Goal: Information Seeking & Learning: Learn about a topic

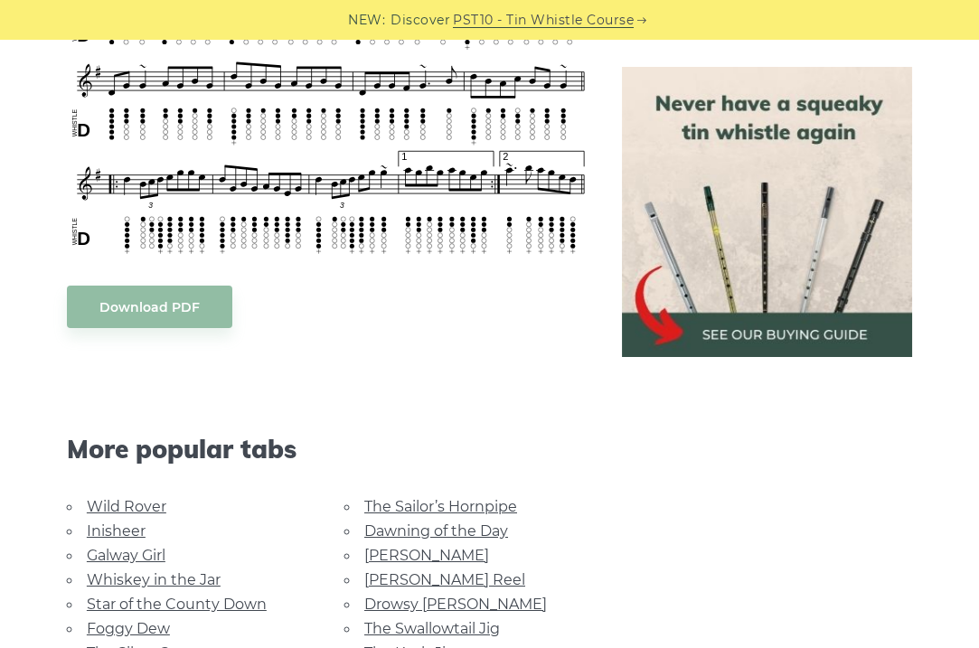
scroll to position [1268, 0]
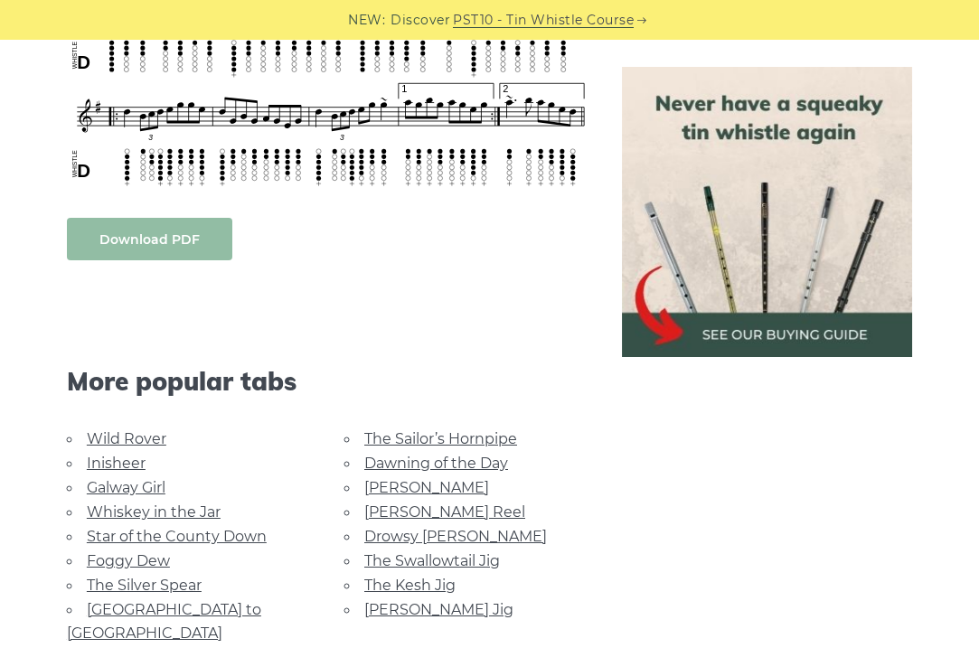
click at [183, 229] on body "NEW: Discover PST10 - Tin Whistle Course Lessons Fingering Charts Tabs & Notes …" at bounding box center [489, 292] width 979 height 3120
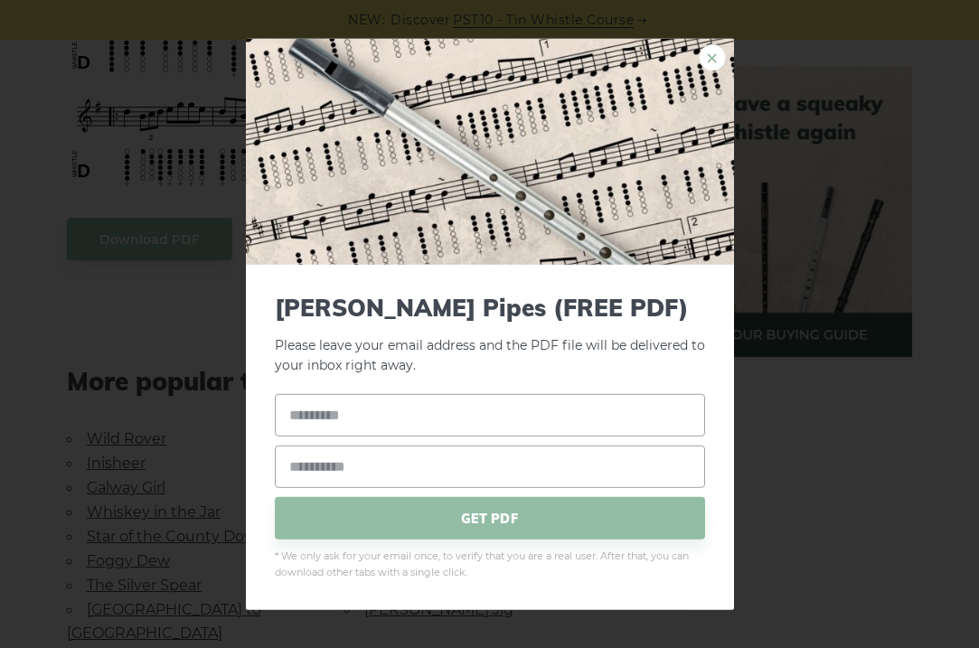
click at [716, 49] on link "×" at bounding box center [712, 56] width 27 height 27
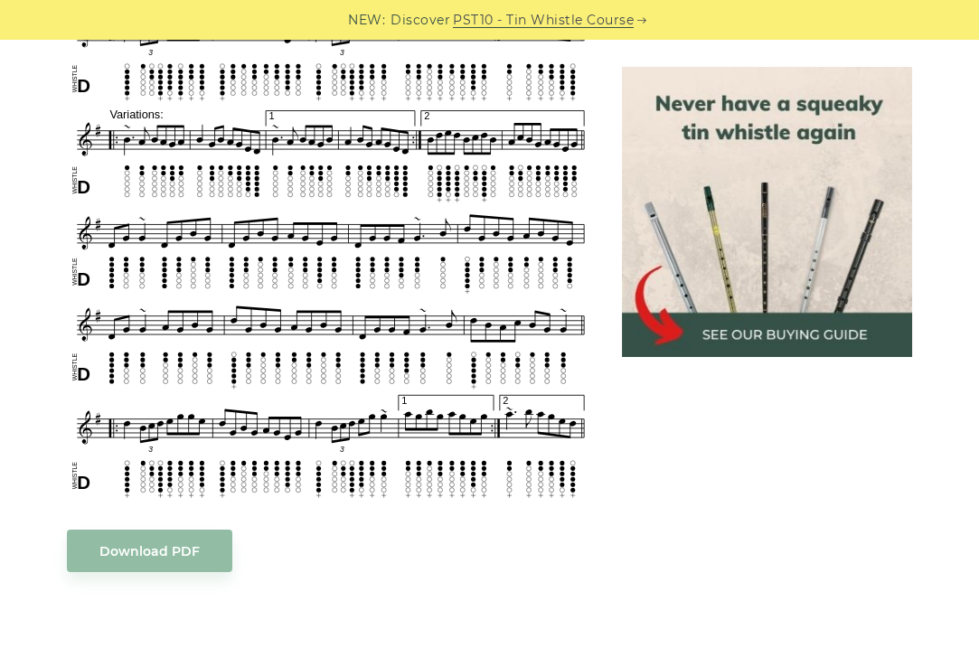
scroll to position [888, 0]
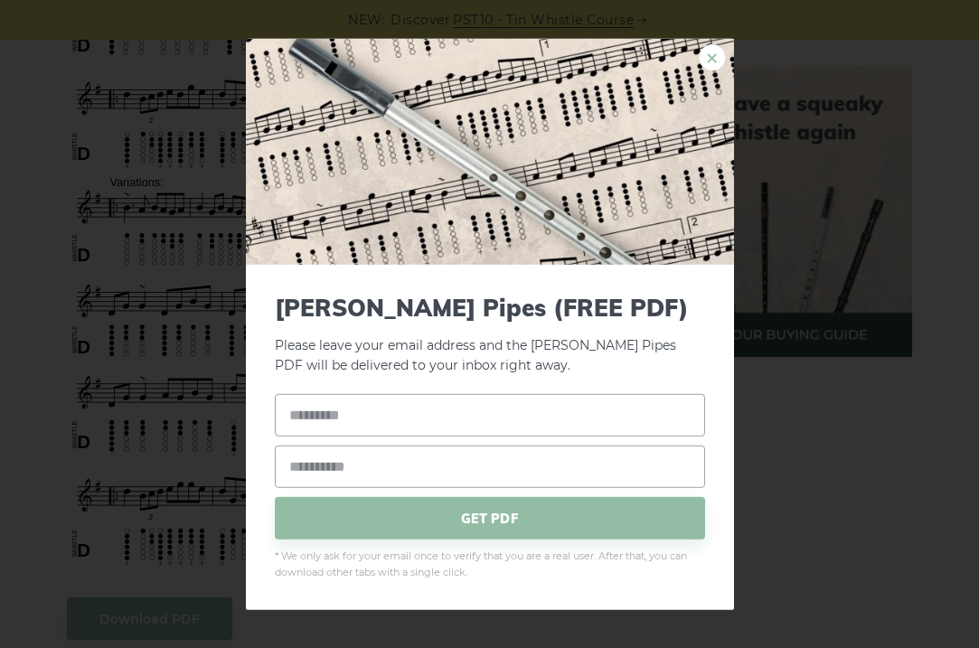
click at [713, 67] on link "×" at bounding box center [712, 56] width 27 height 27
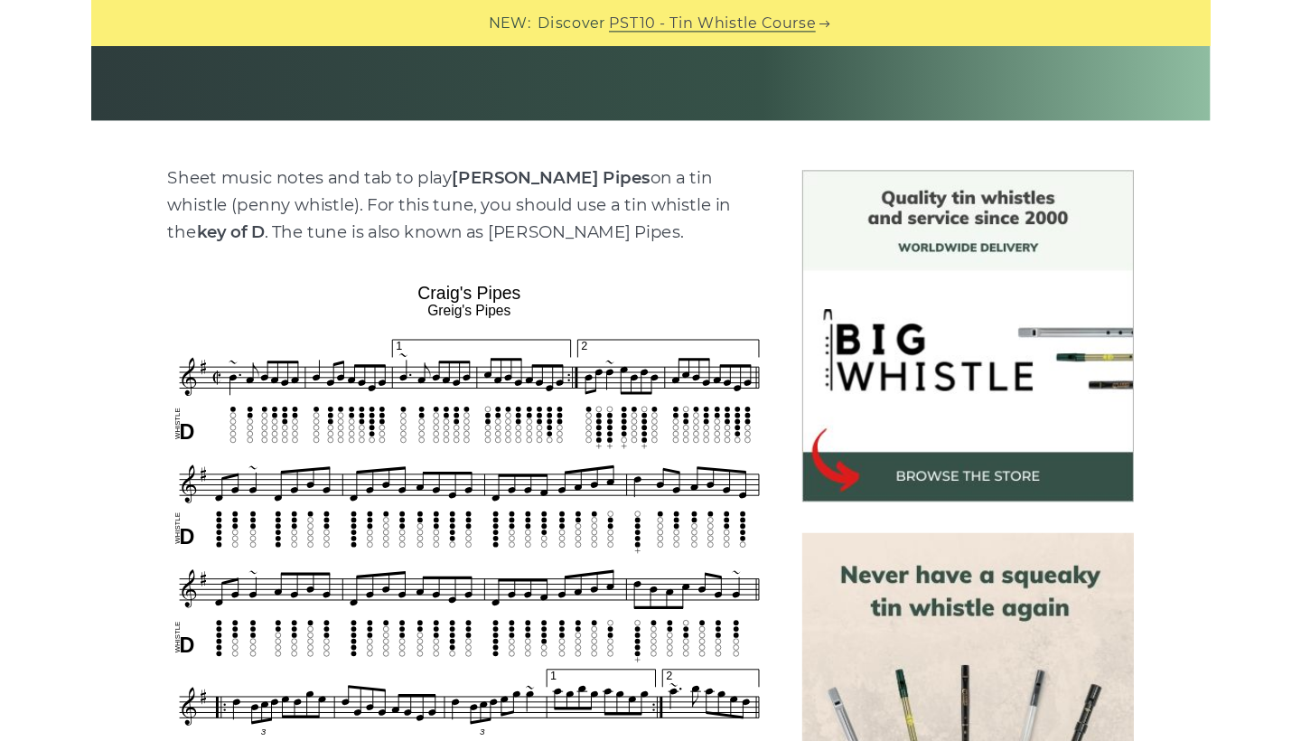
scroll to position [367, 0]
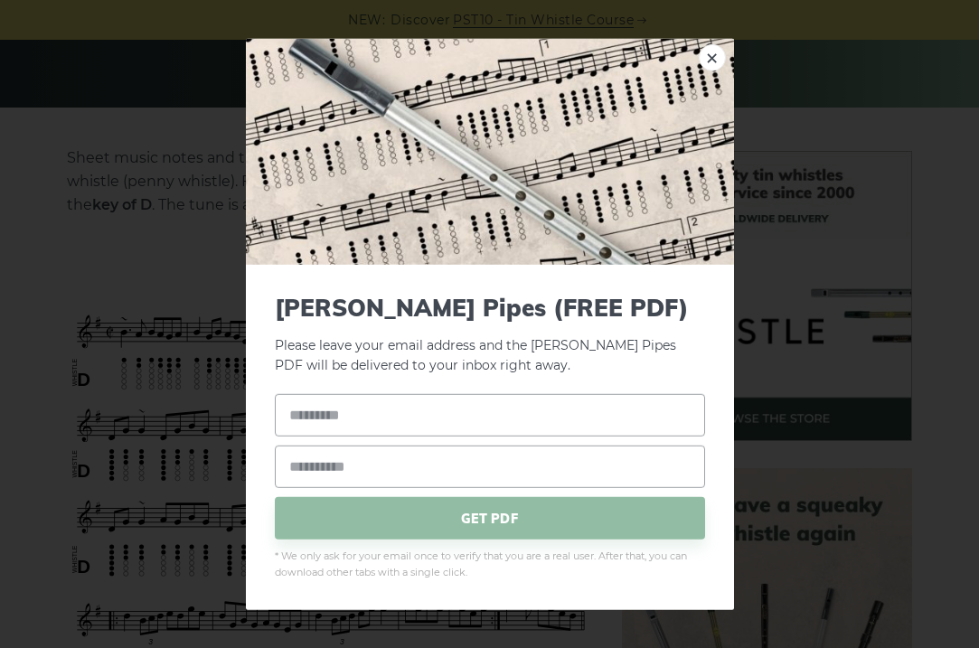
click at [707, 58] on link "×" at bounding box center [712, 56] width 27 height 27
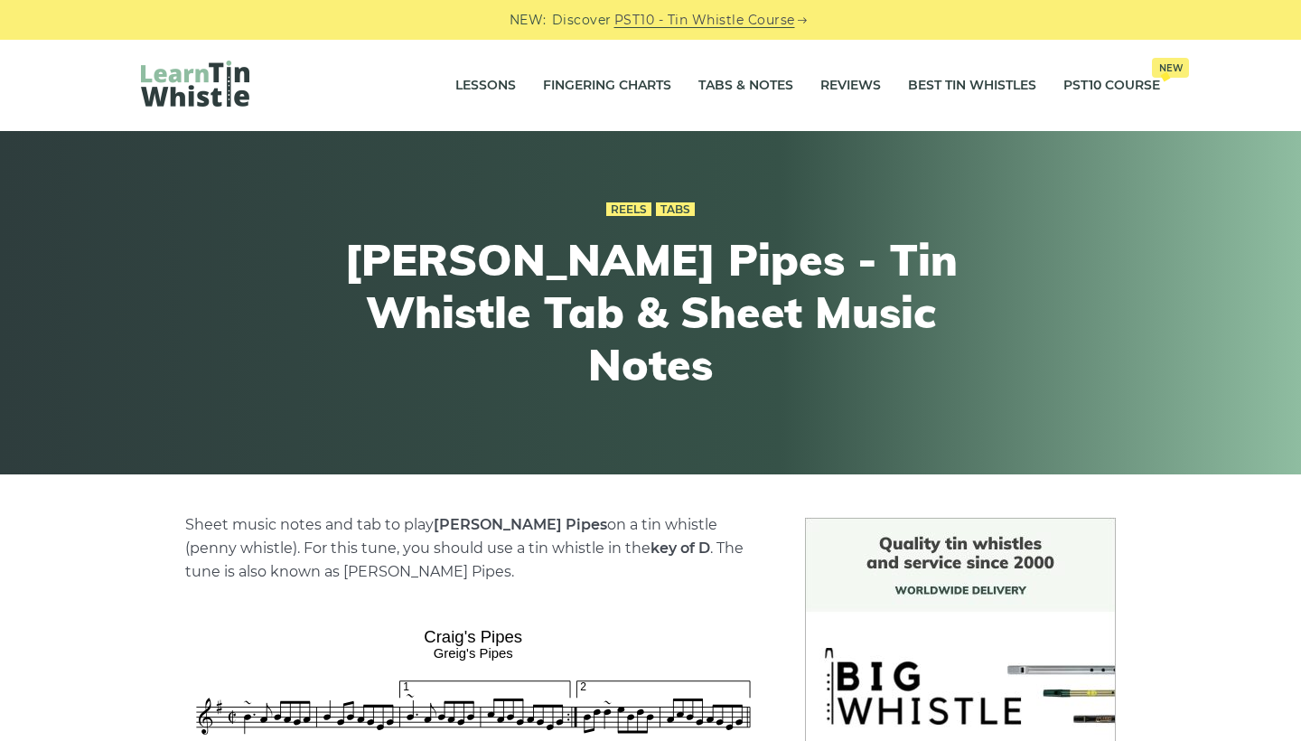
scroll to position [0, 0]
click at [503, 84] on link "Lessons" at bounding box center [485, 85] width 61 height 45
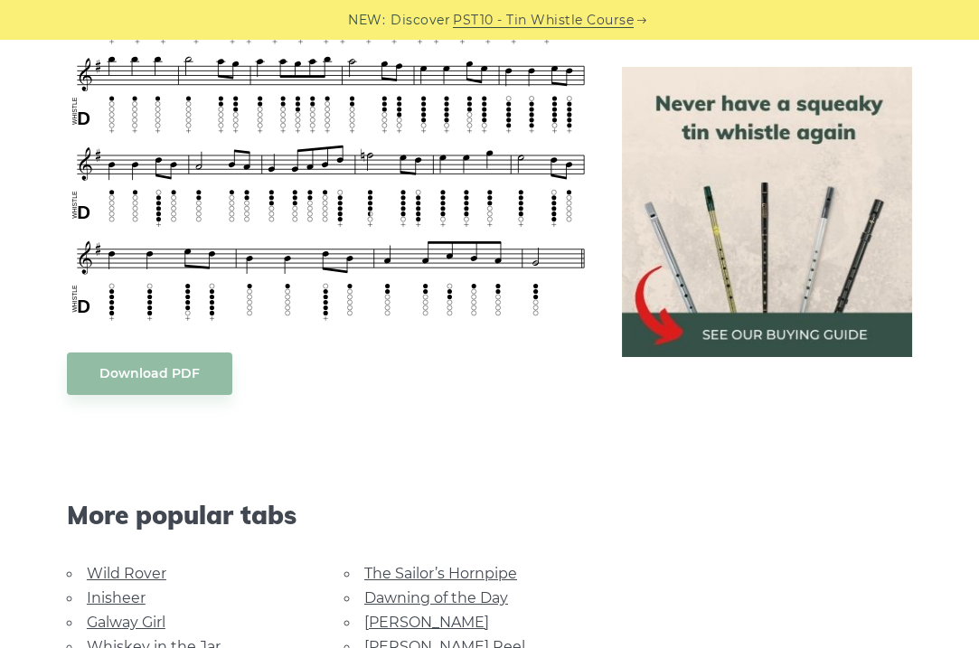
scroll to position [1187, 0]
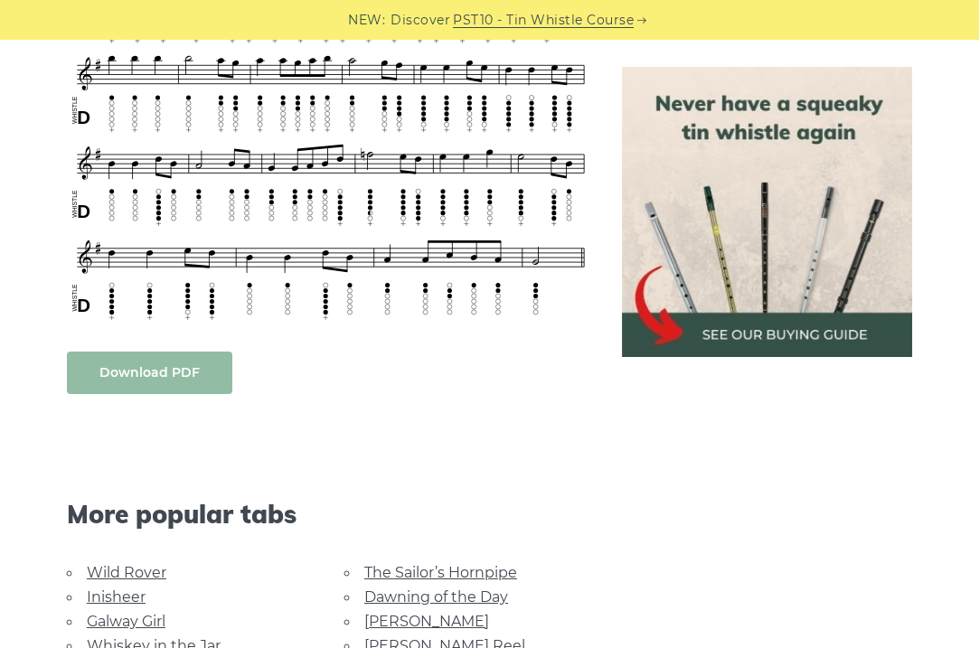
click at [206, 380] on body "NEW: Discover PST10 - Tin Whistle Course Lessons Fingering Charts Tabs & Notes …" at bounding box center [489, 399] width 979 height 3172
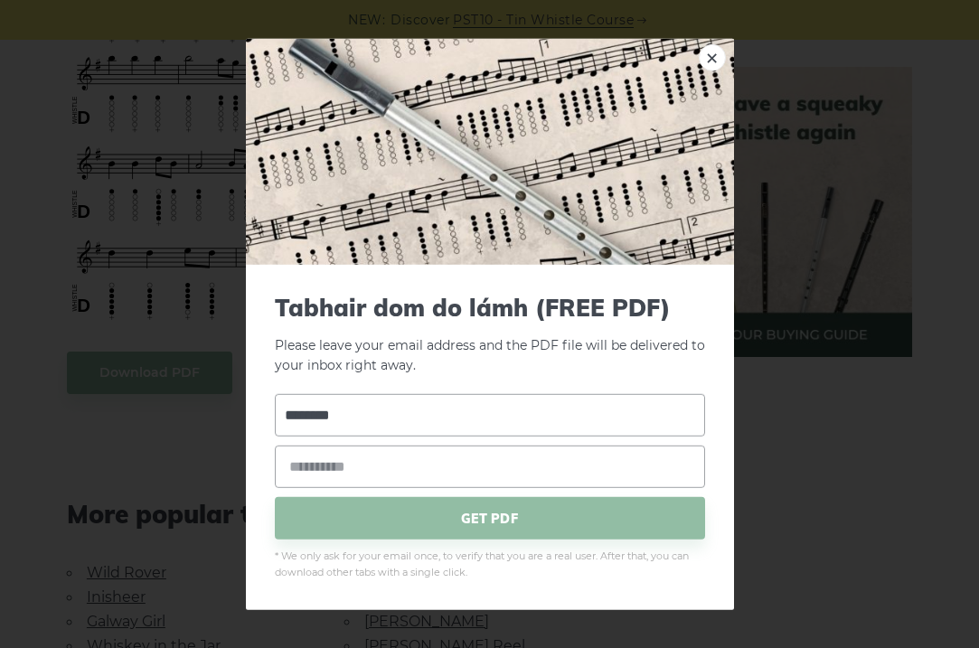
type input "*******"
type input "**********"
click at [507, 464] on input "**********" at bounding box center [490, 467] width 430 height 42
click at [490, 518] on span "GET PDF" at bounding box center [490, 518] width 430 height 42
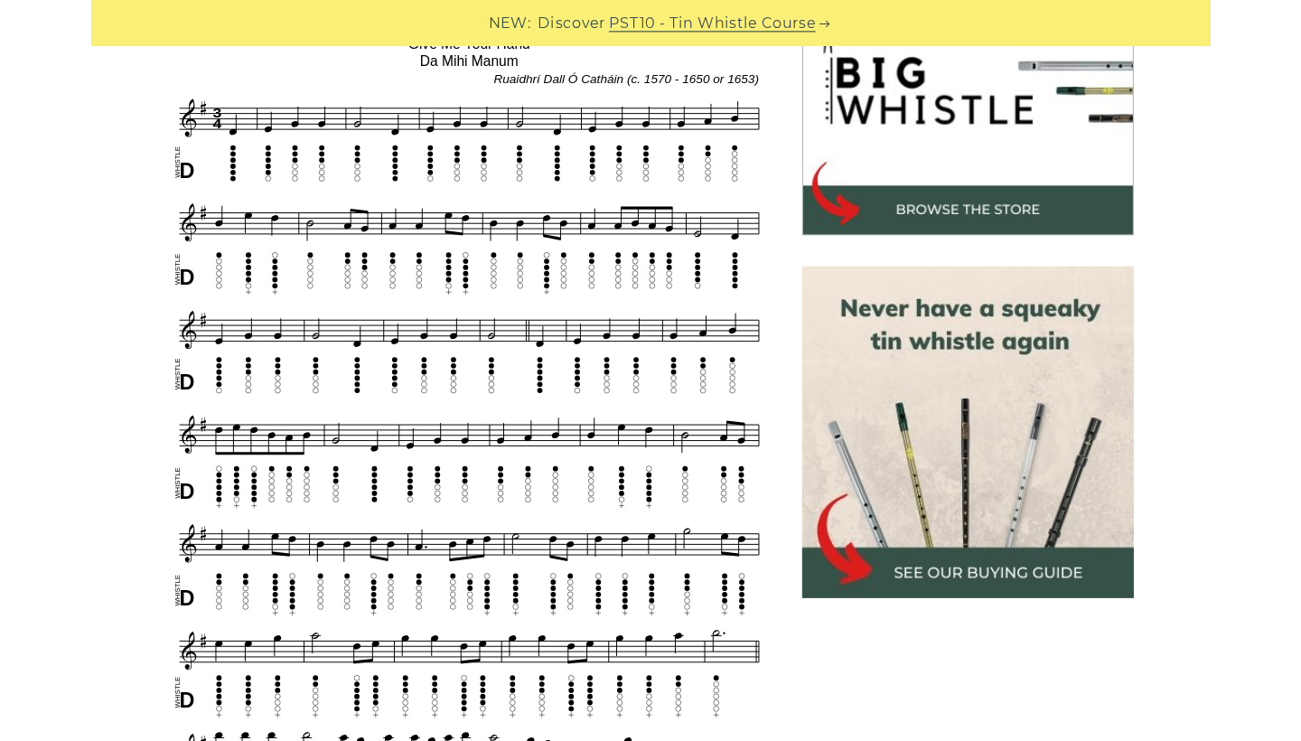
scroll to position [621, 0]
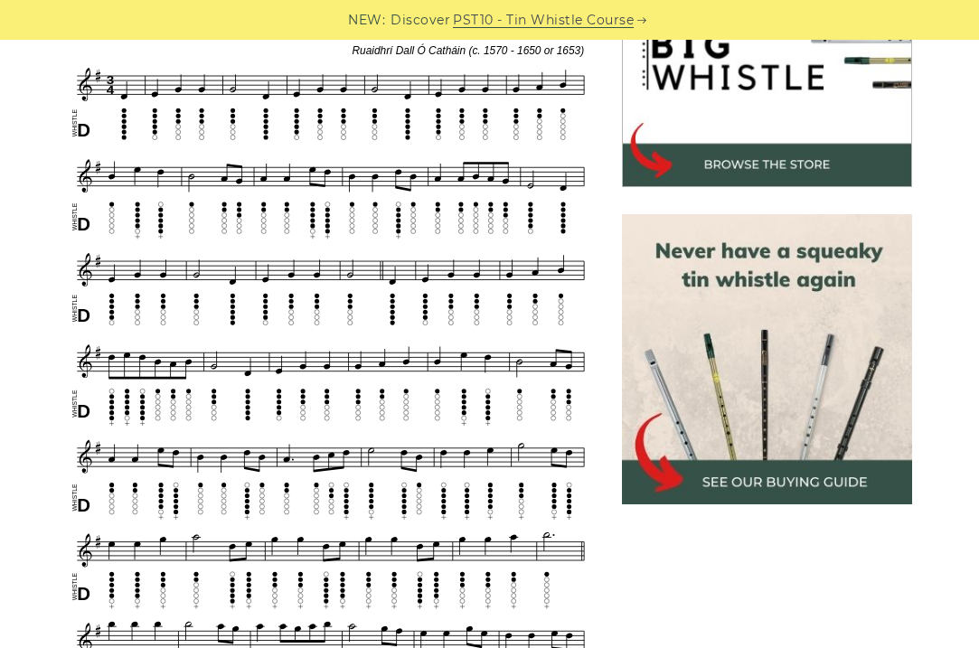
click at [258, 471] on img at bounding box center [331, 440] width 528 height 900
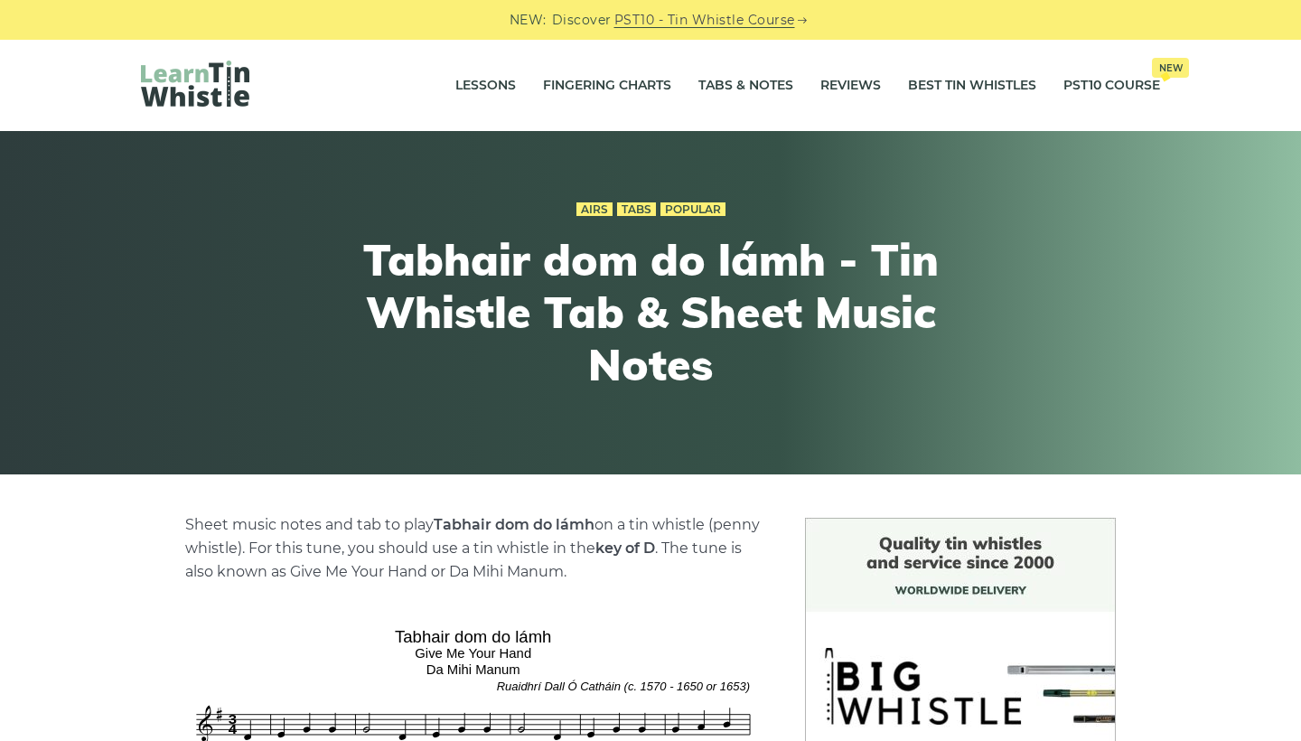
scroll to position [0, 0]
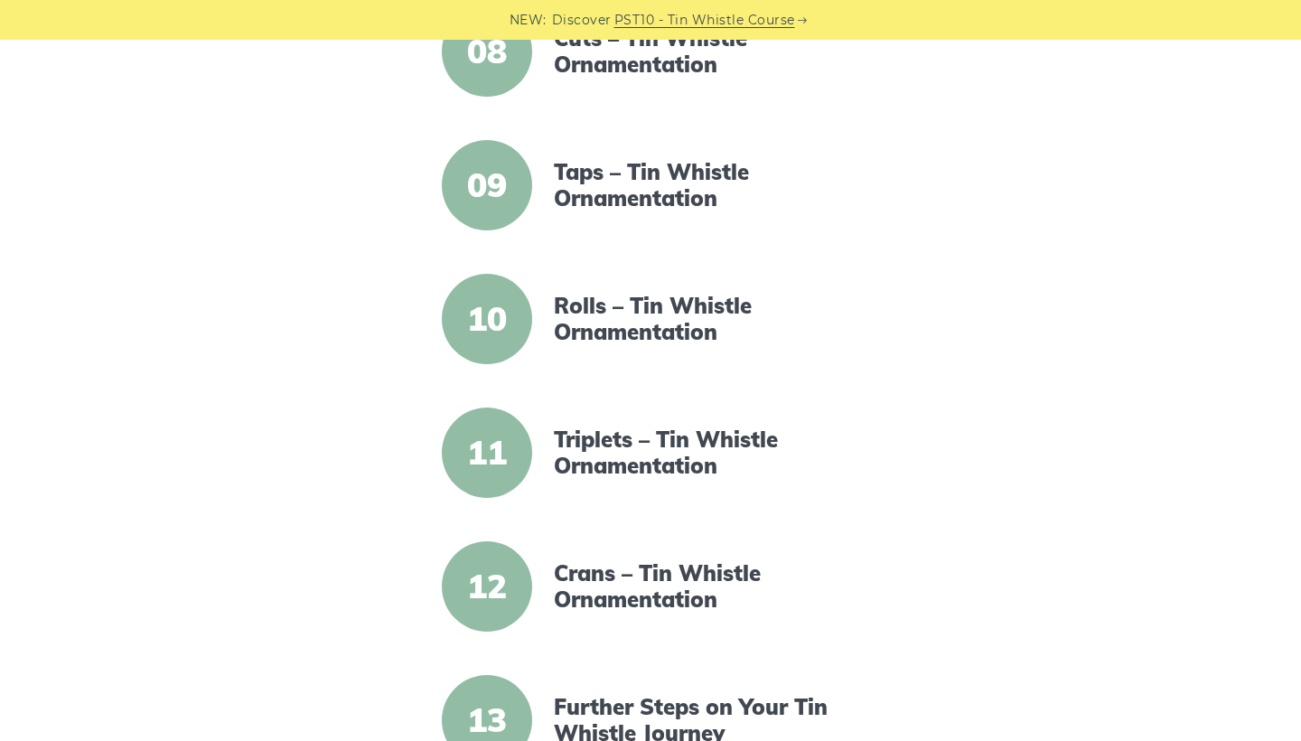
scroll to position [1473, 0]
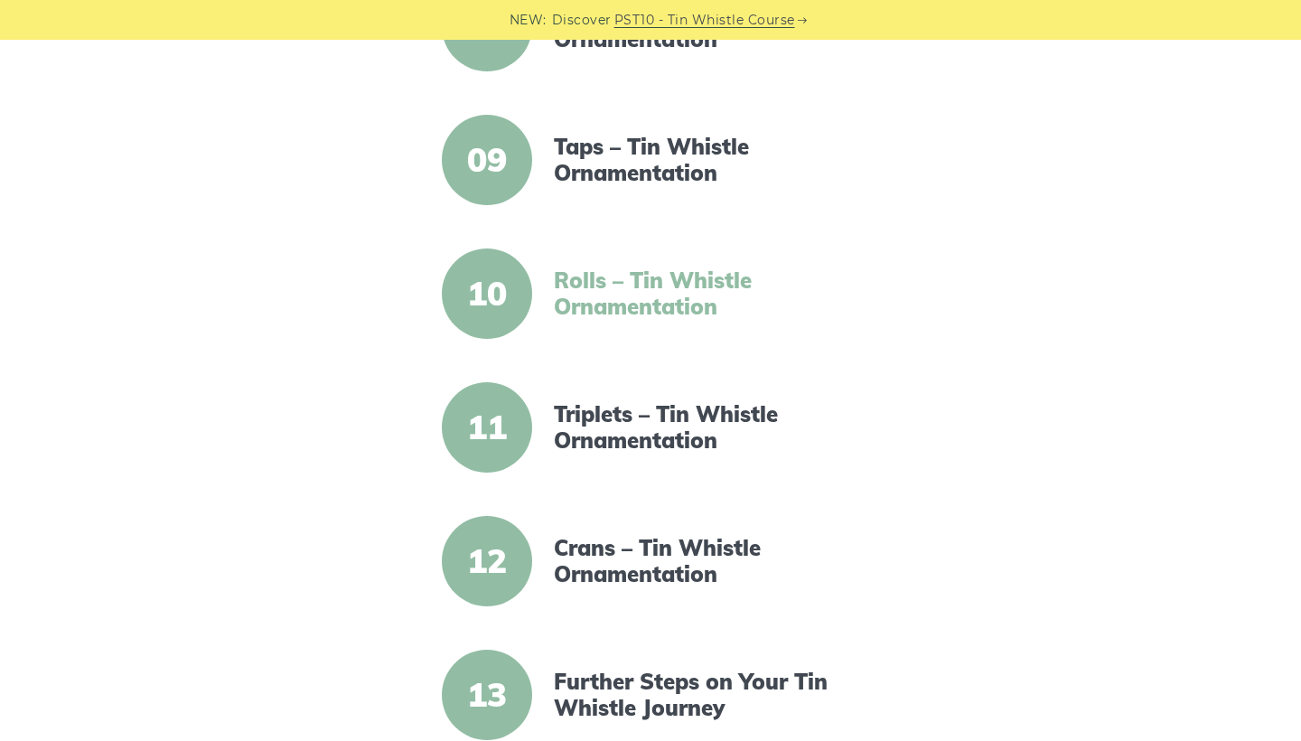
click at [670, 292] on link "Rolls – Tin Whistle Ornamentation" at bounding box center [709, 293] width 311 height 52
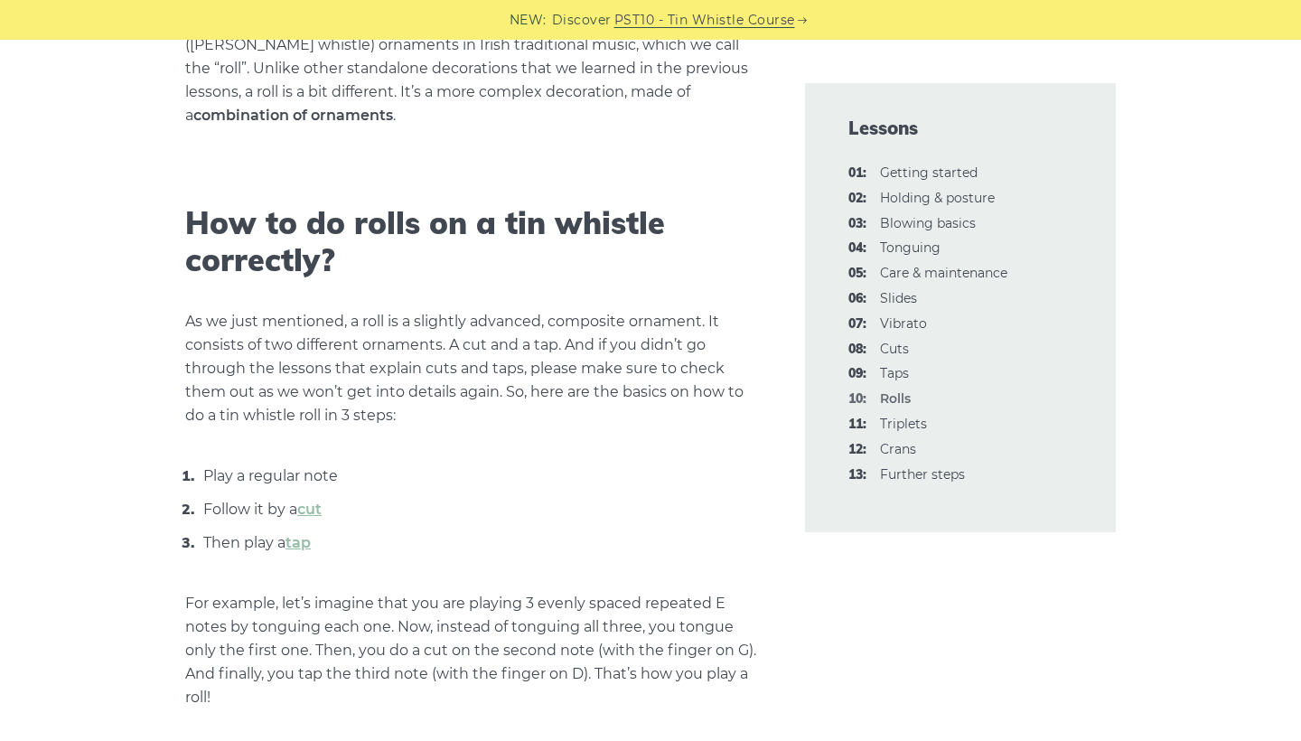
scroll to position [518, 0]
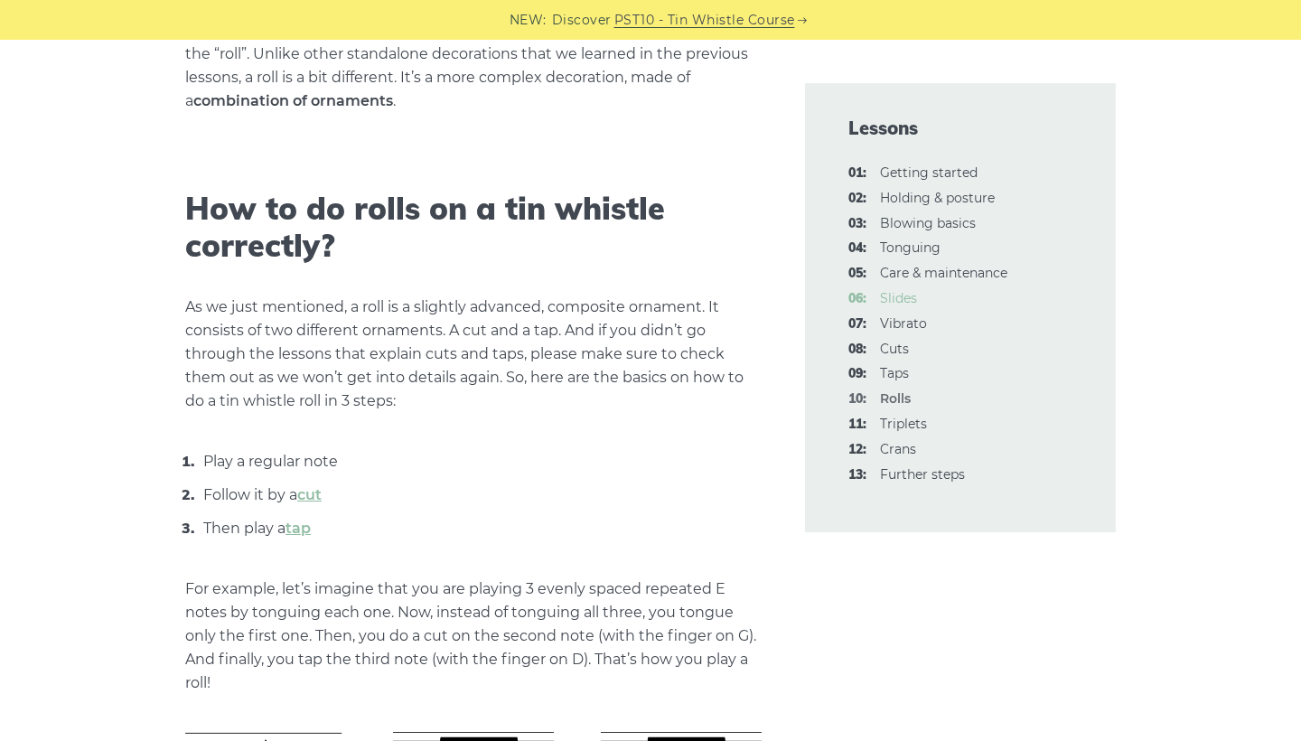
click at [902, 294] on link "06: Slides" at bounding box center [898, 298] width 37 height 16
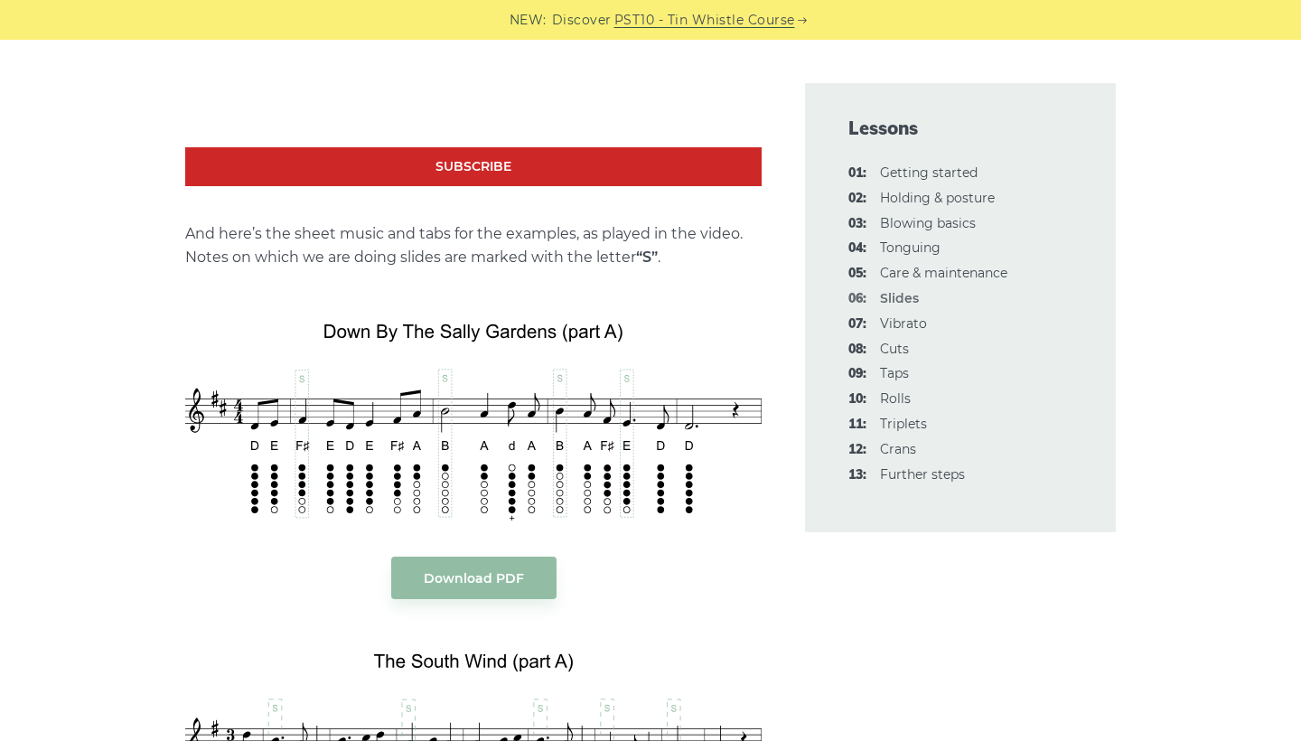
scroll to position [1852, 0]
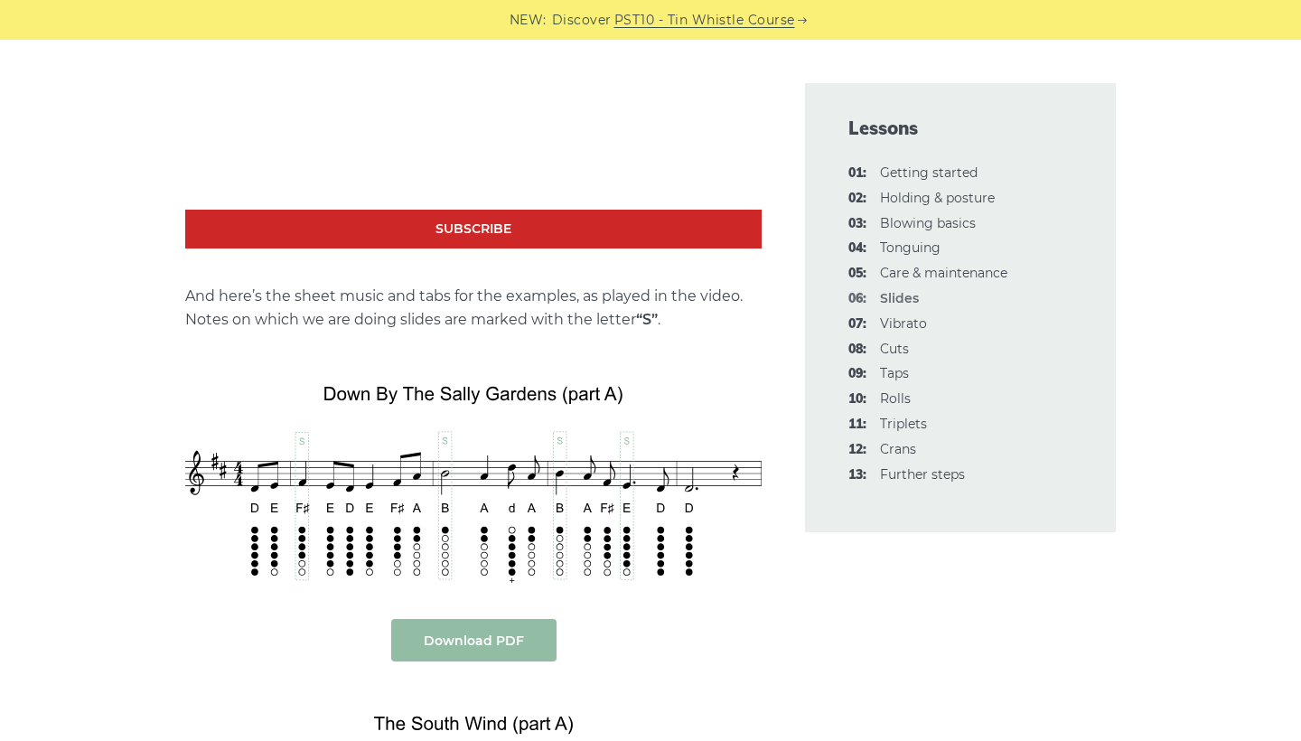
click at [430, 631] on link "Download PDF" at bounding box center [473, 640] width 165 height 42
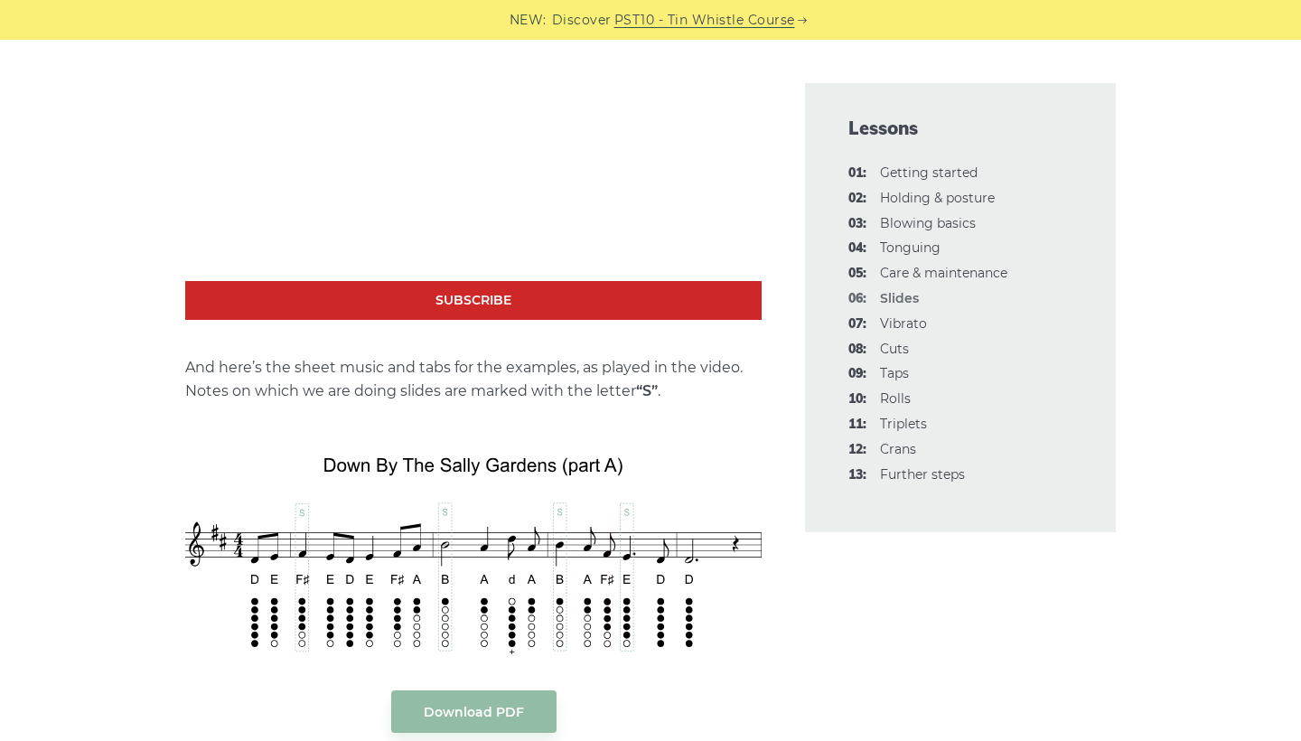
scroll to position [1812, 0]
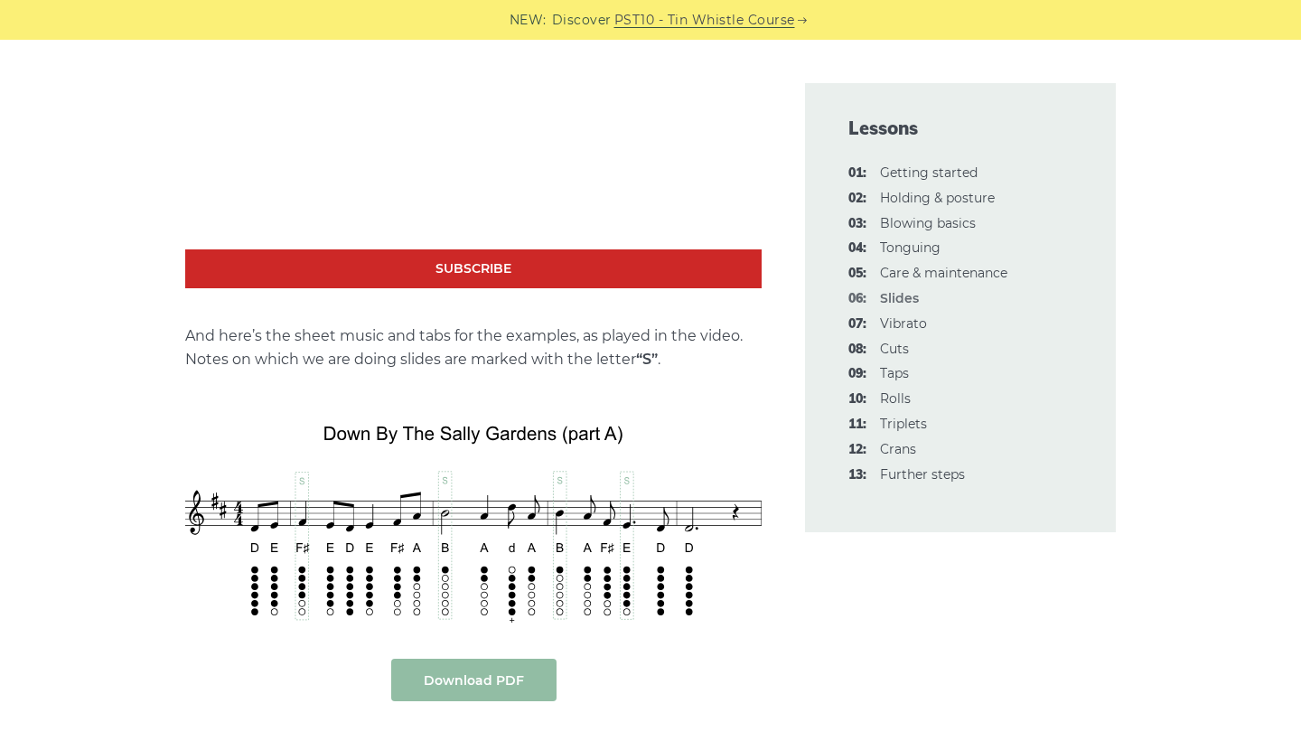
click at [439, 679] on link "Download PDF" at bounding box center [473, 680] width 165 height 42
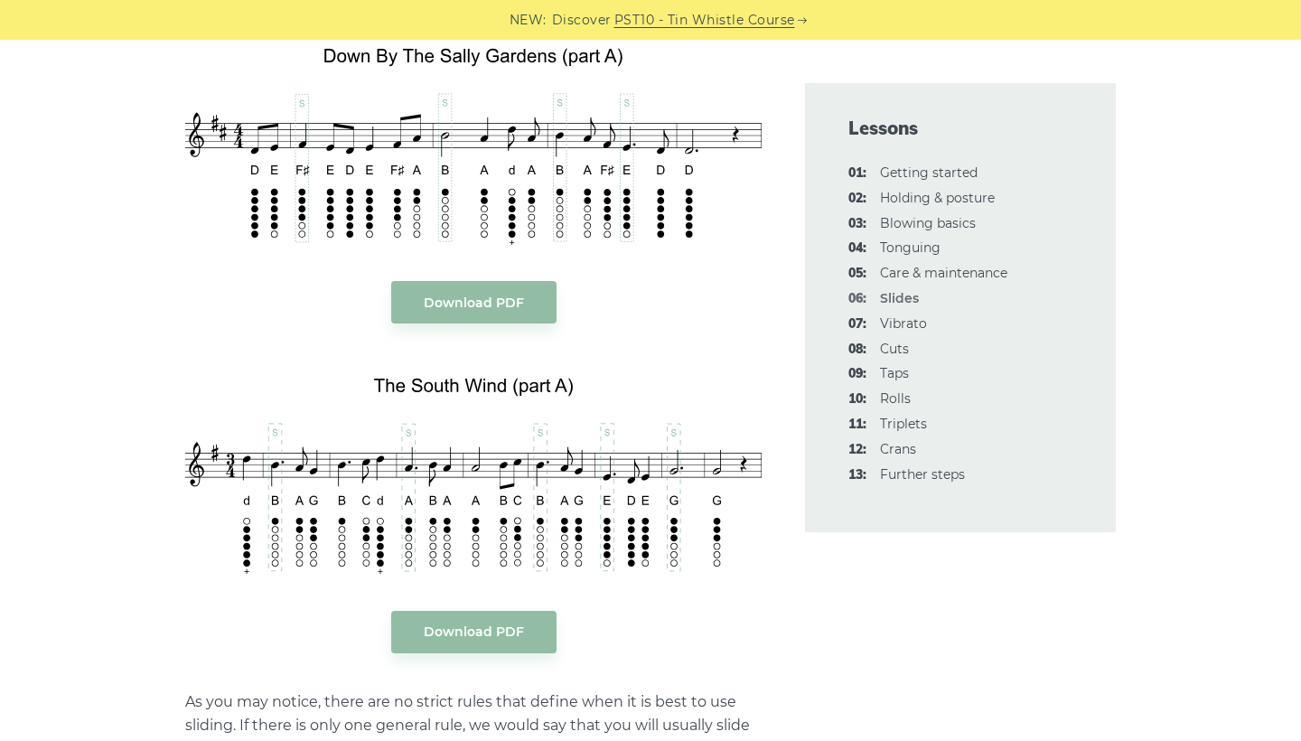
scroll to position [2191, 0]
click at [472, 615] on link "Download PDF" at bounding box center [473, 630] width 165 height 42
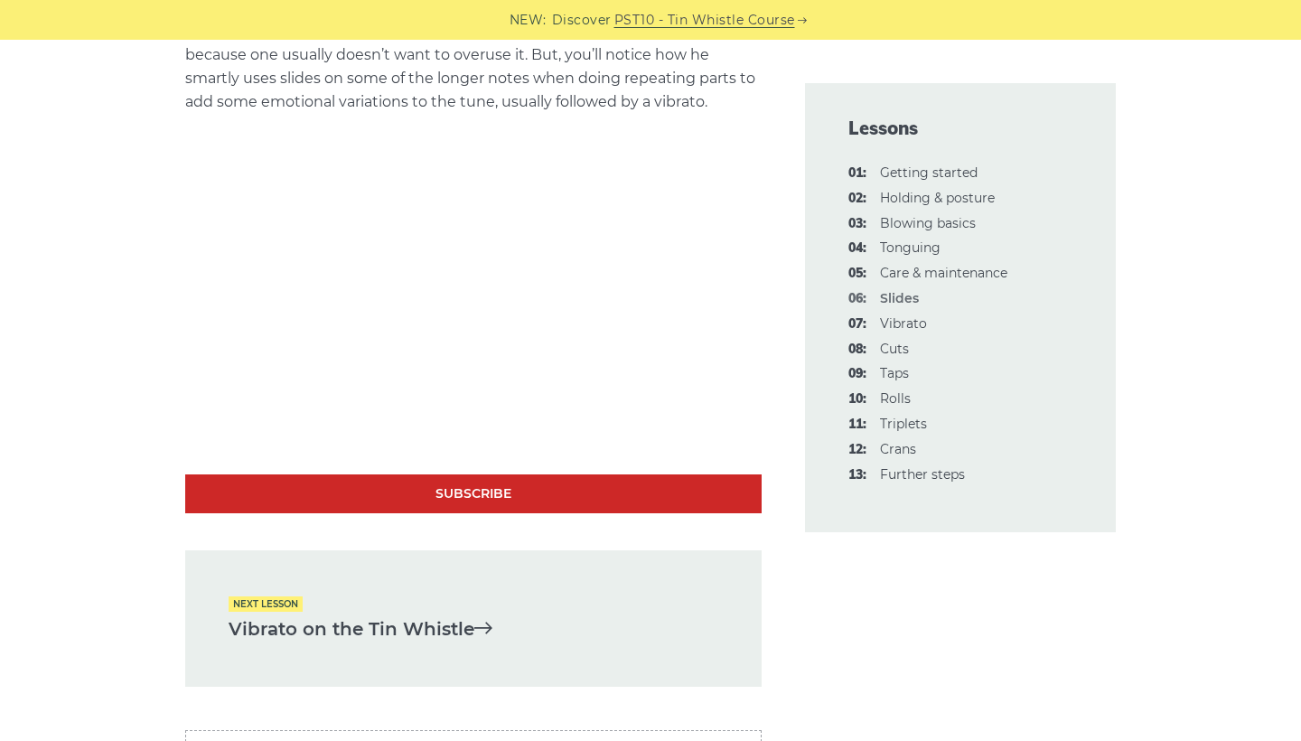
scroll to position [3740, 0]
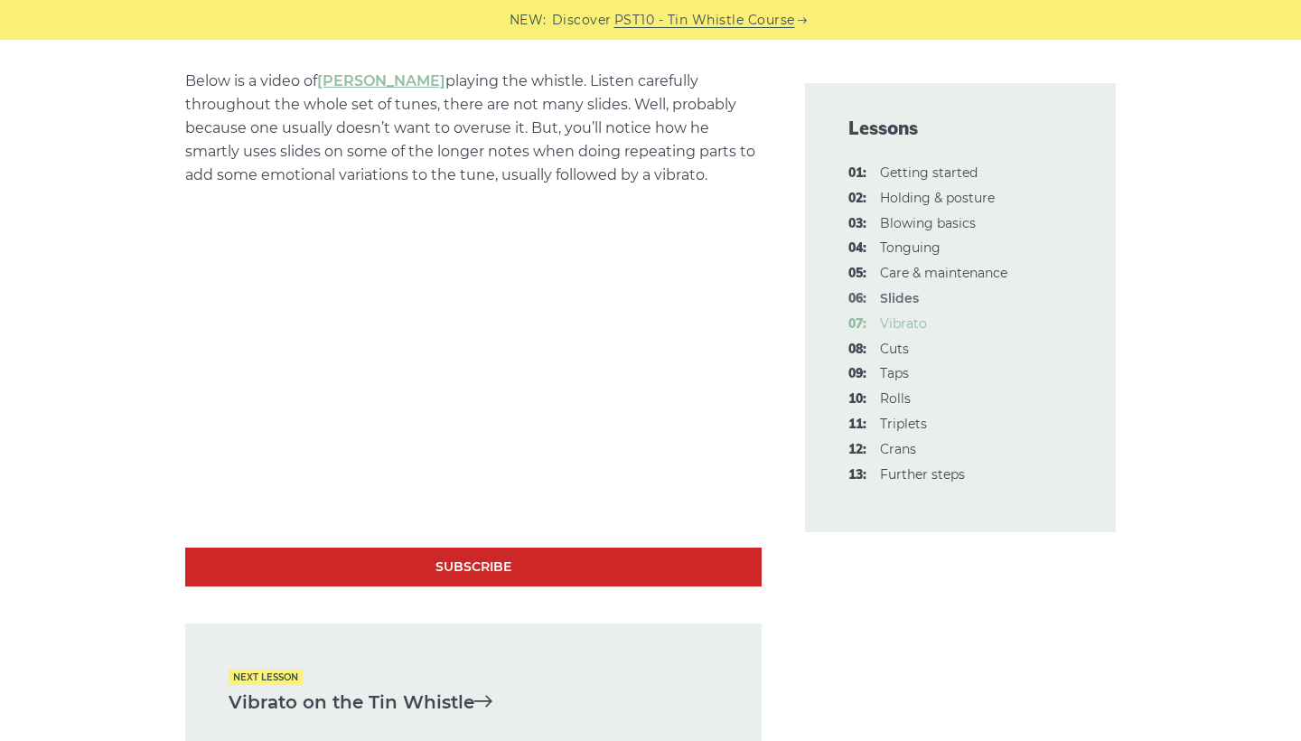
click at [896, 316] on link "07: Vibrato" at bounding box center [903, 323] width 47 height 16
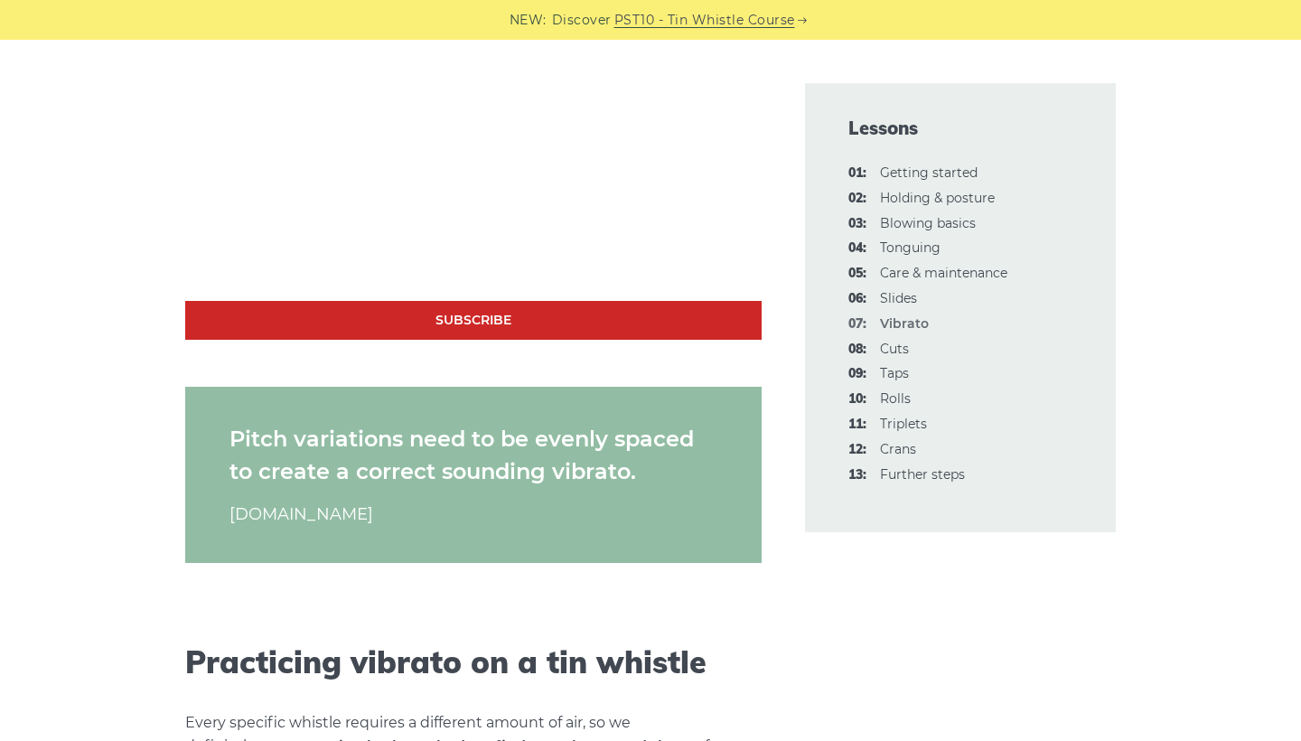
scroll to position [1789, 0]
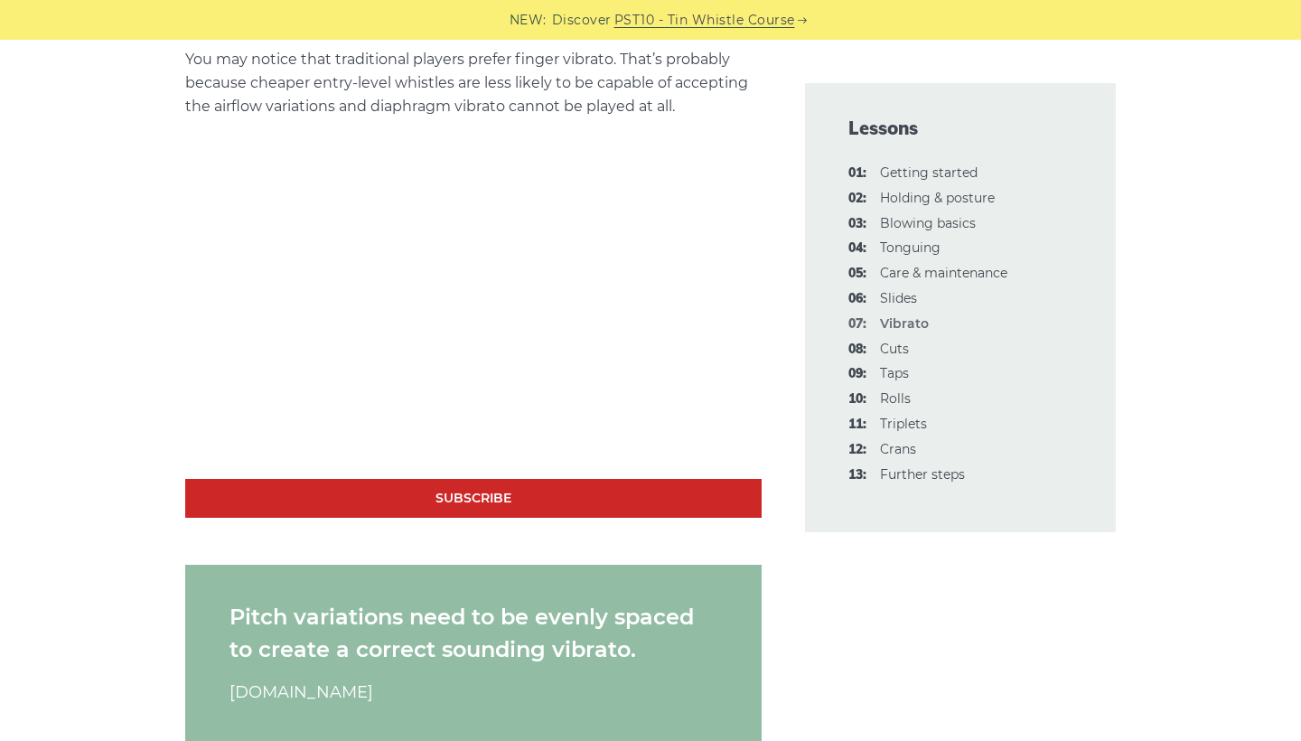
scroll to position [1702, 0]
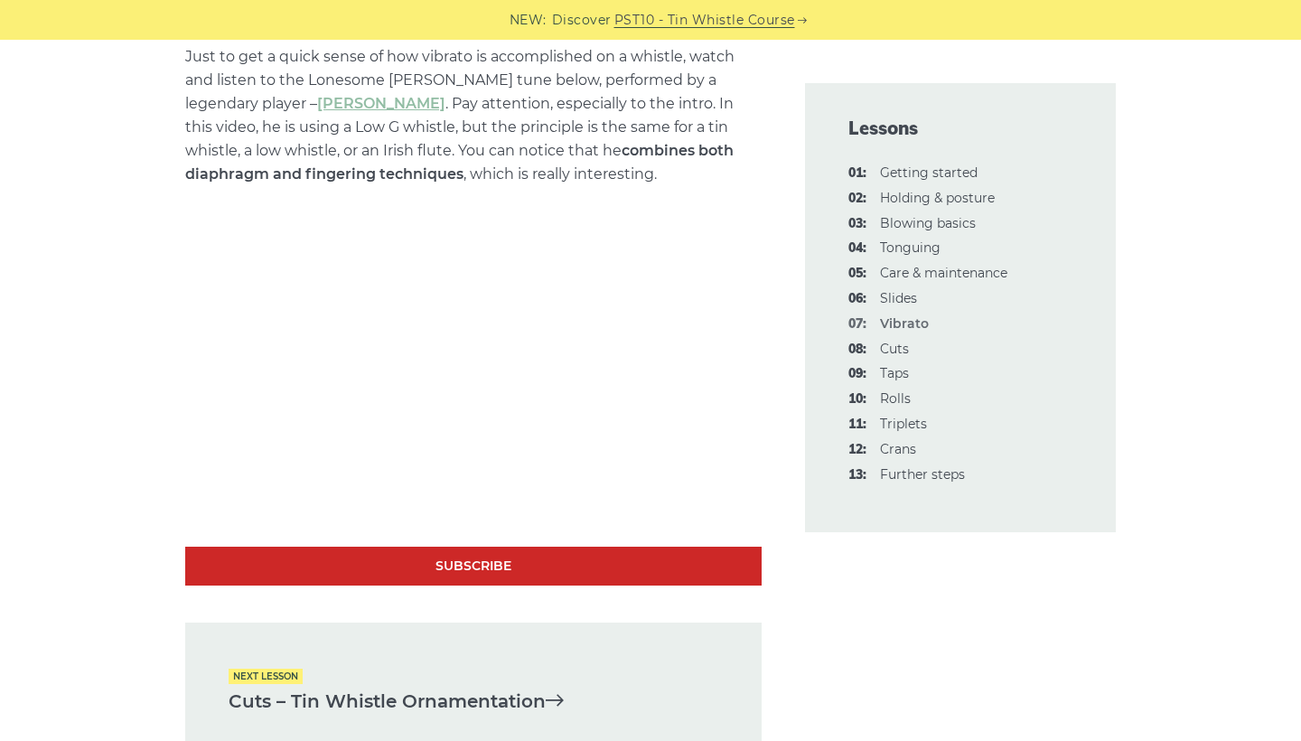
scroll to position [4936, 0]
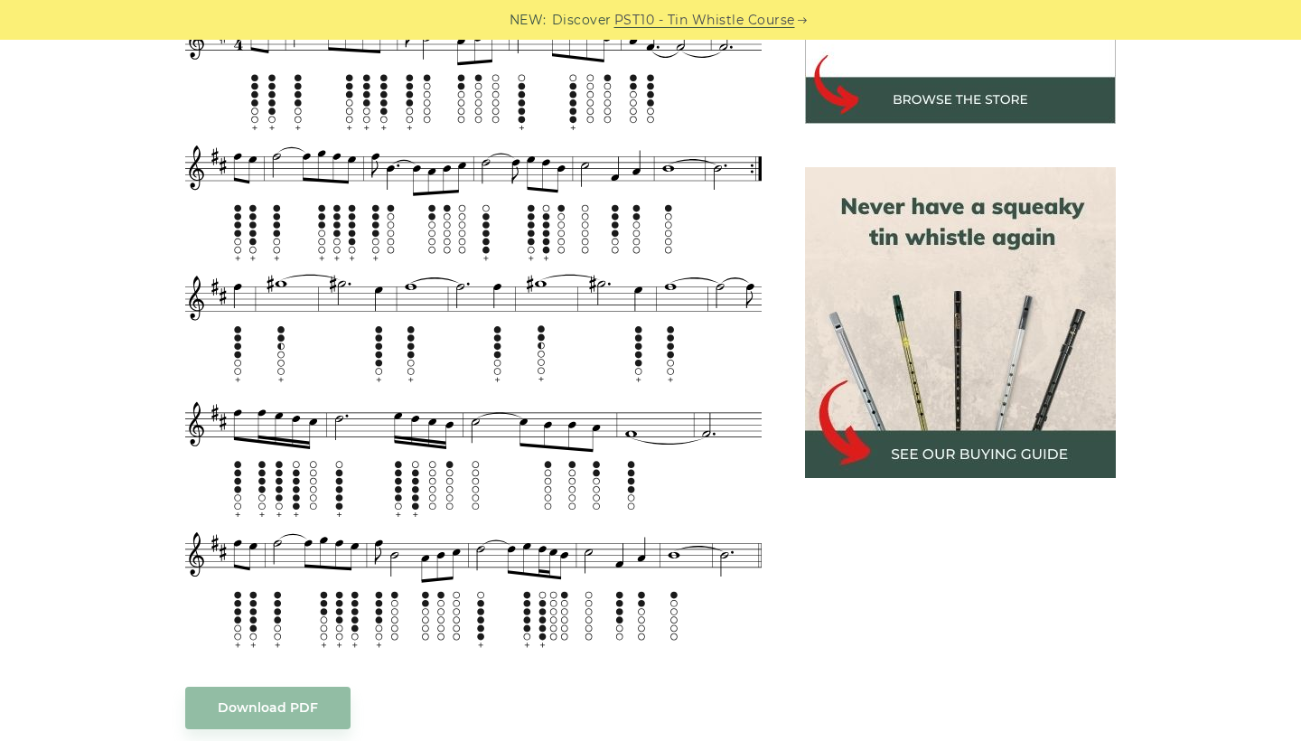
scroll to position [756, 0]
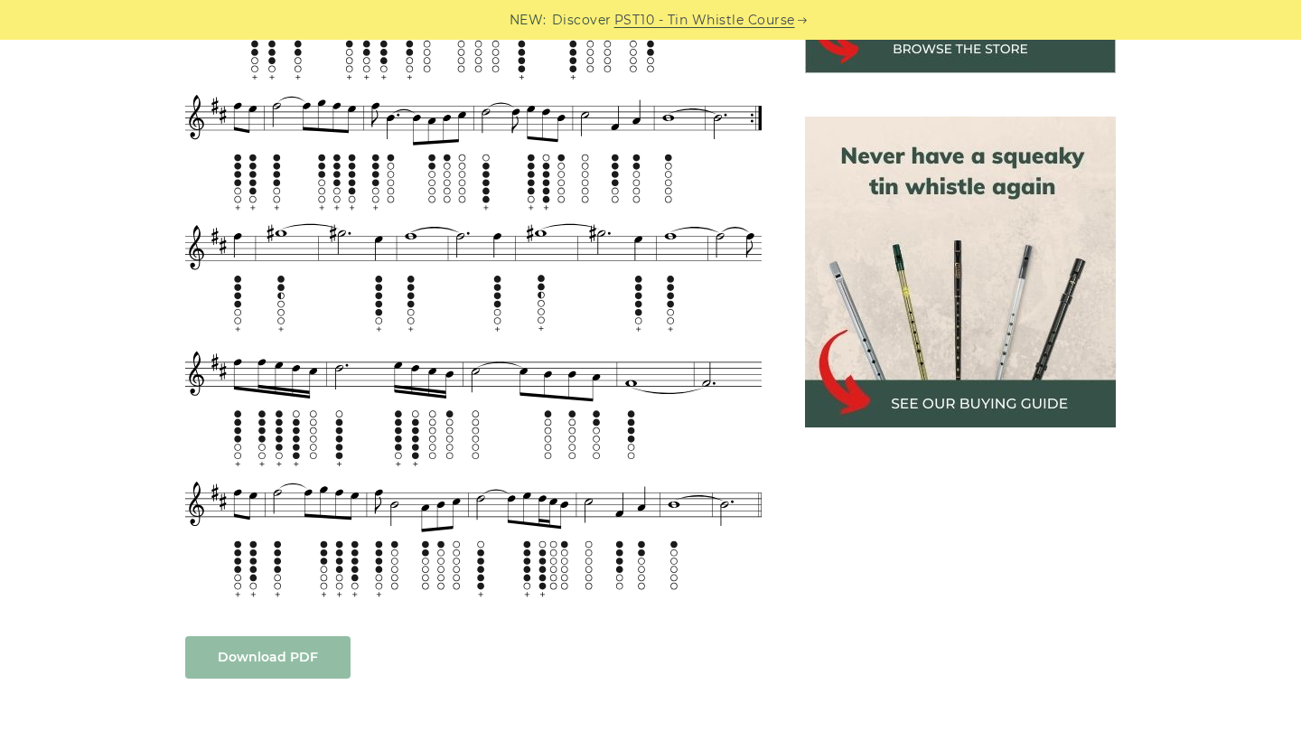
click at [262, 636] on link "Download PDF" at bounding box center [267, 657] width 165 height 42
